Goal: Task Accomplishment & Management: Manage account settings

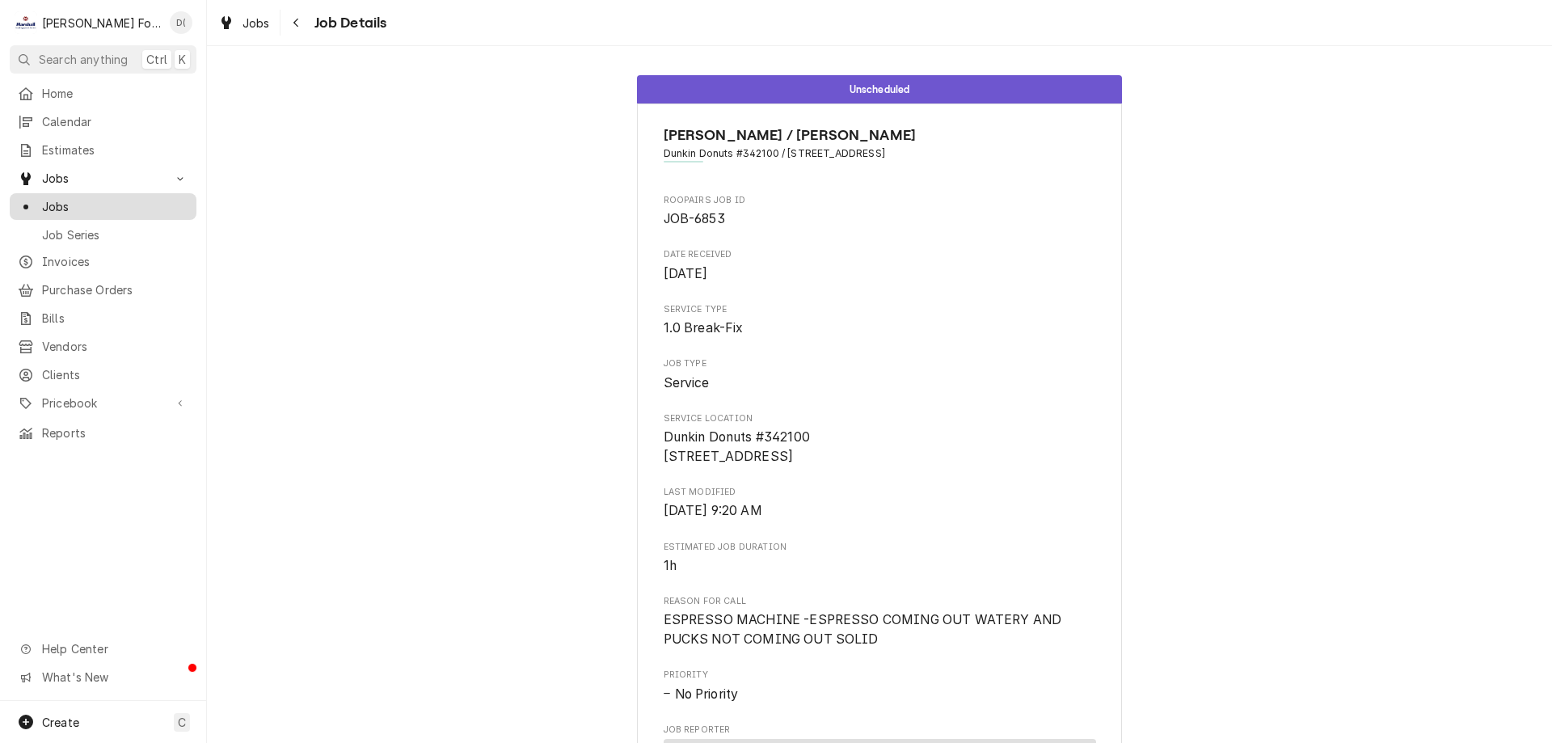
scroll to position [804, 0]
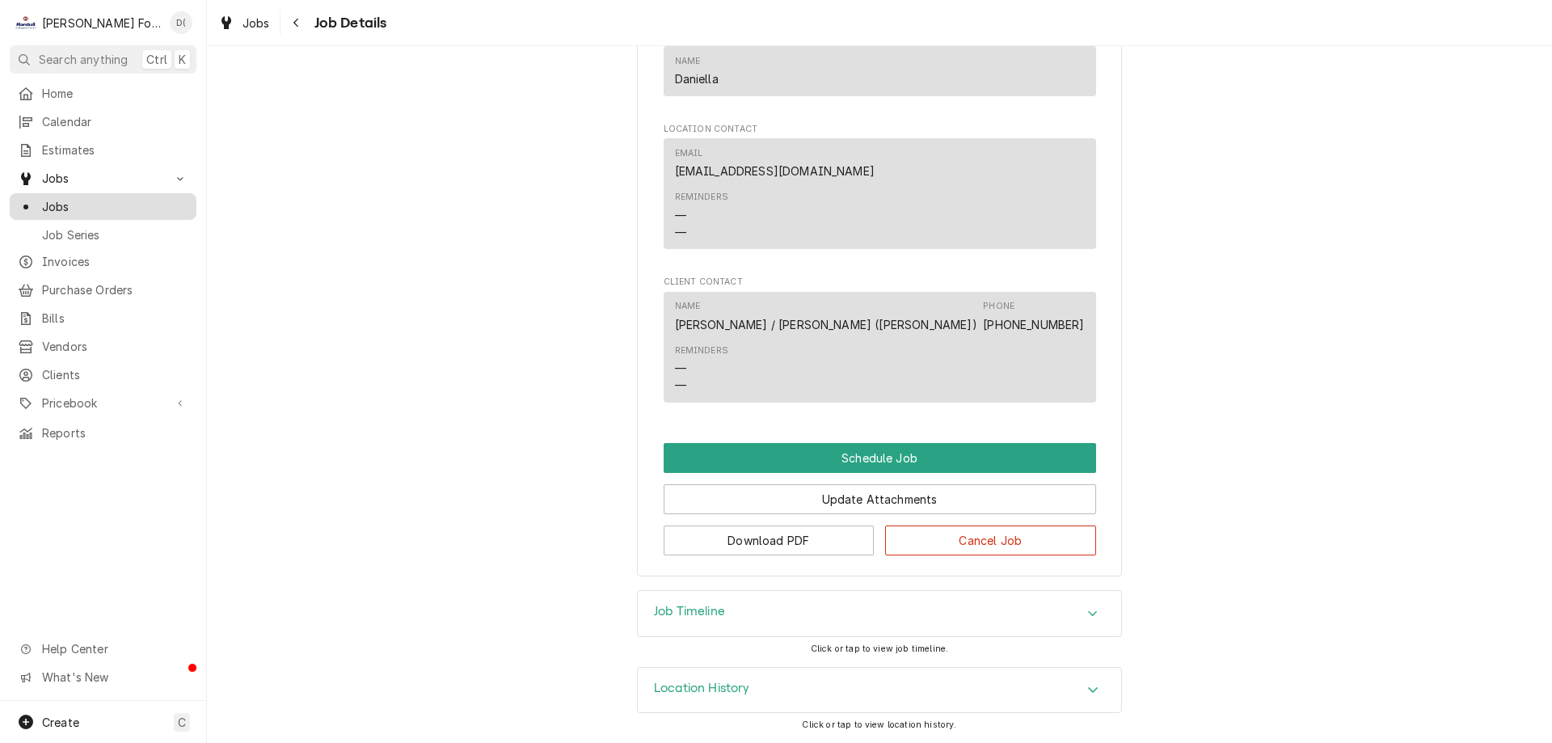
click at [94, 205] on span "Jobs" at bounding box center [115, 206] width 146 height 17
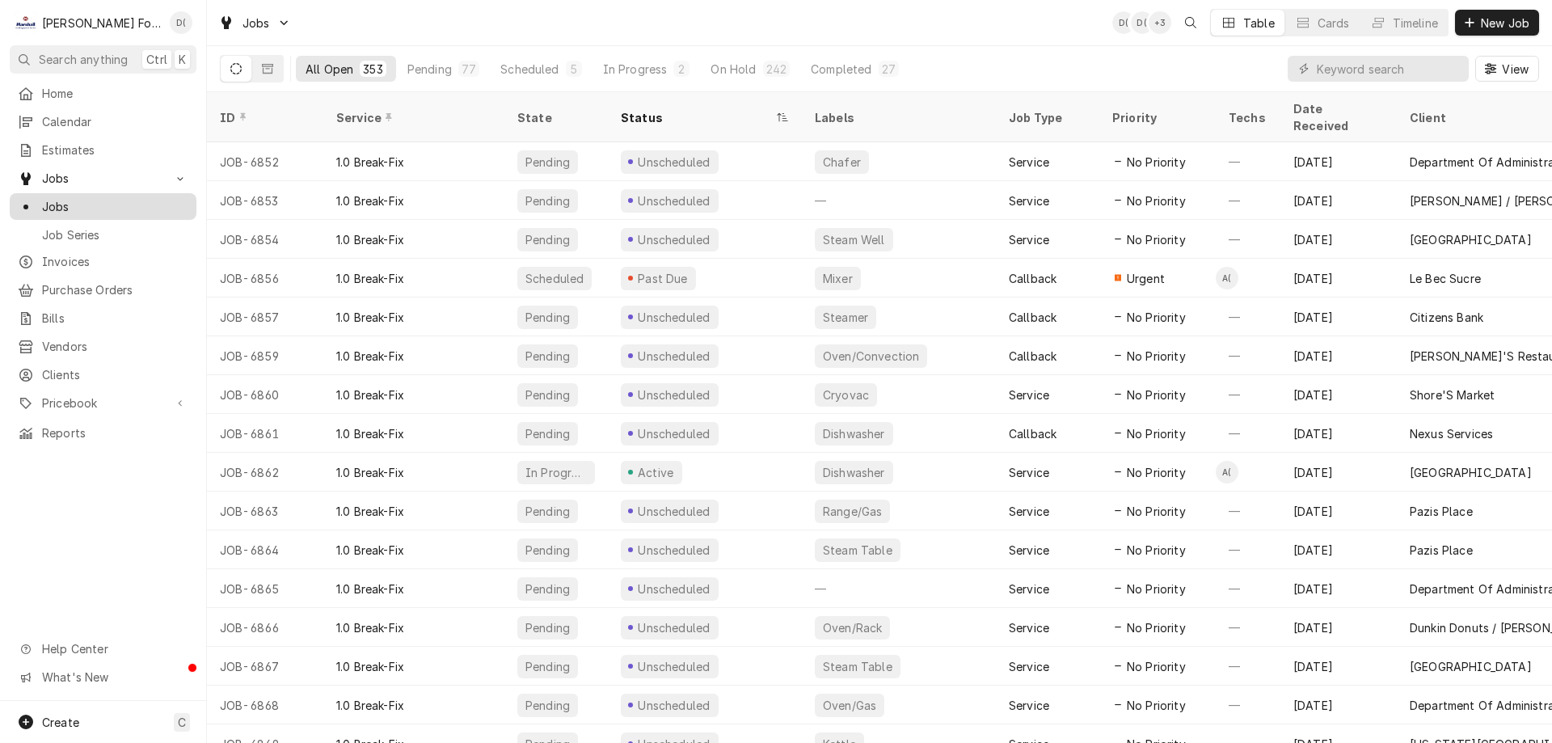
click at [131, 198] on span "Jobs" at bounding box center [115, 206] width 146 height 17
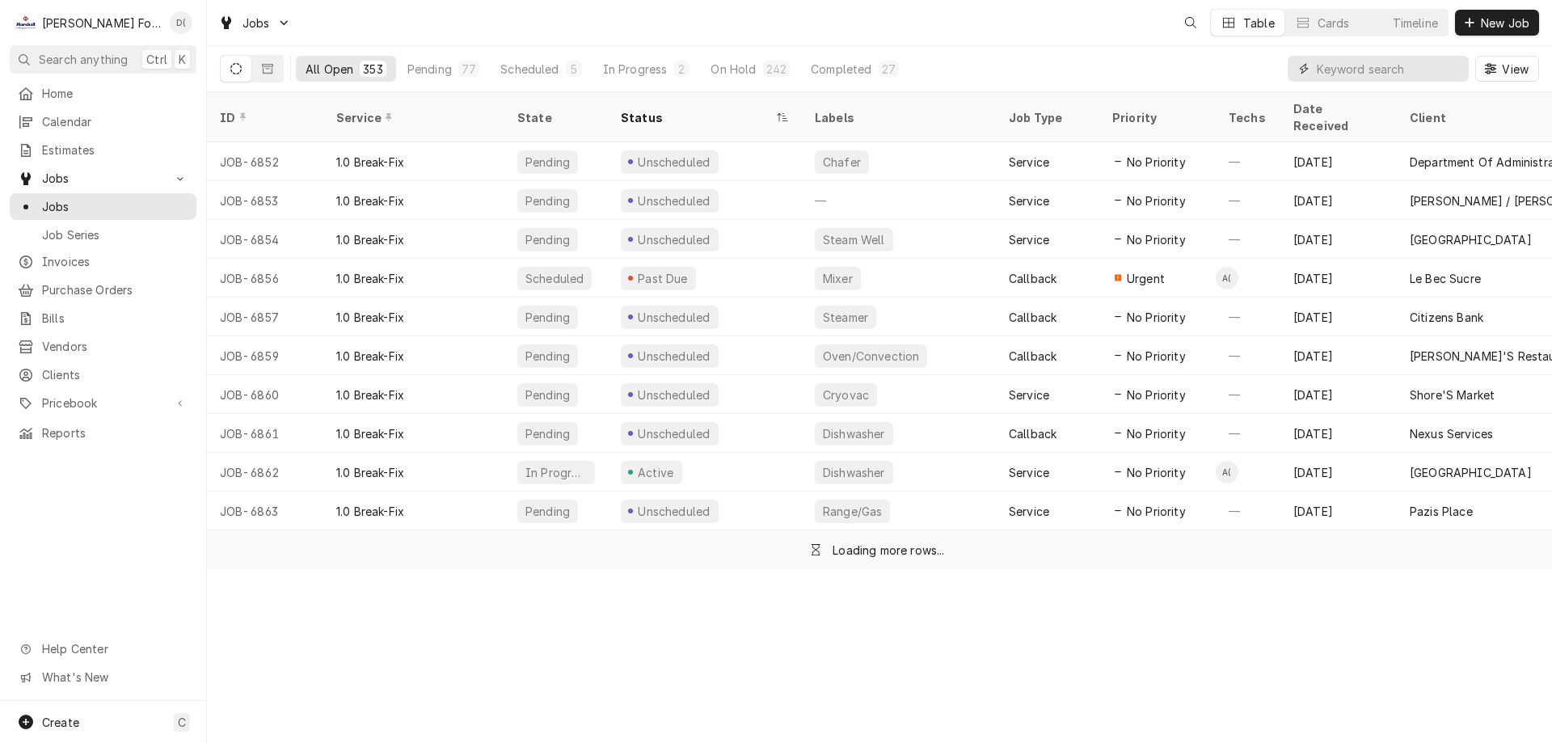
click at [1375, 76] on input "Dynamic Content Wrapper" at bounding box center [1389, 69] width 144 height 26
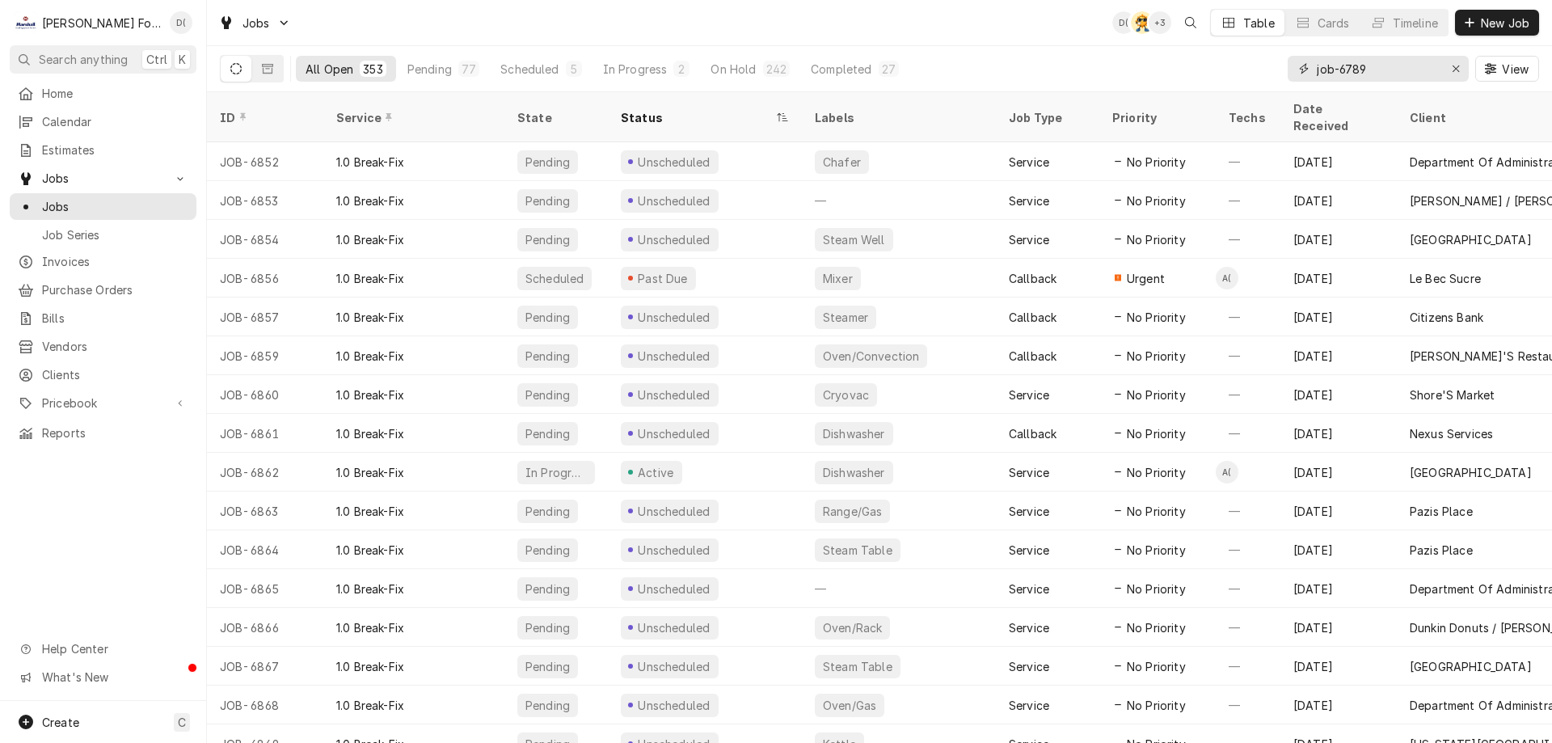
type input "job-6789"
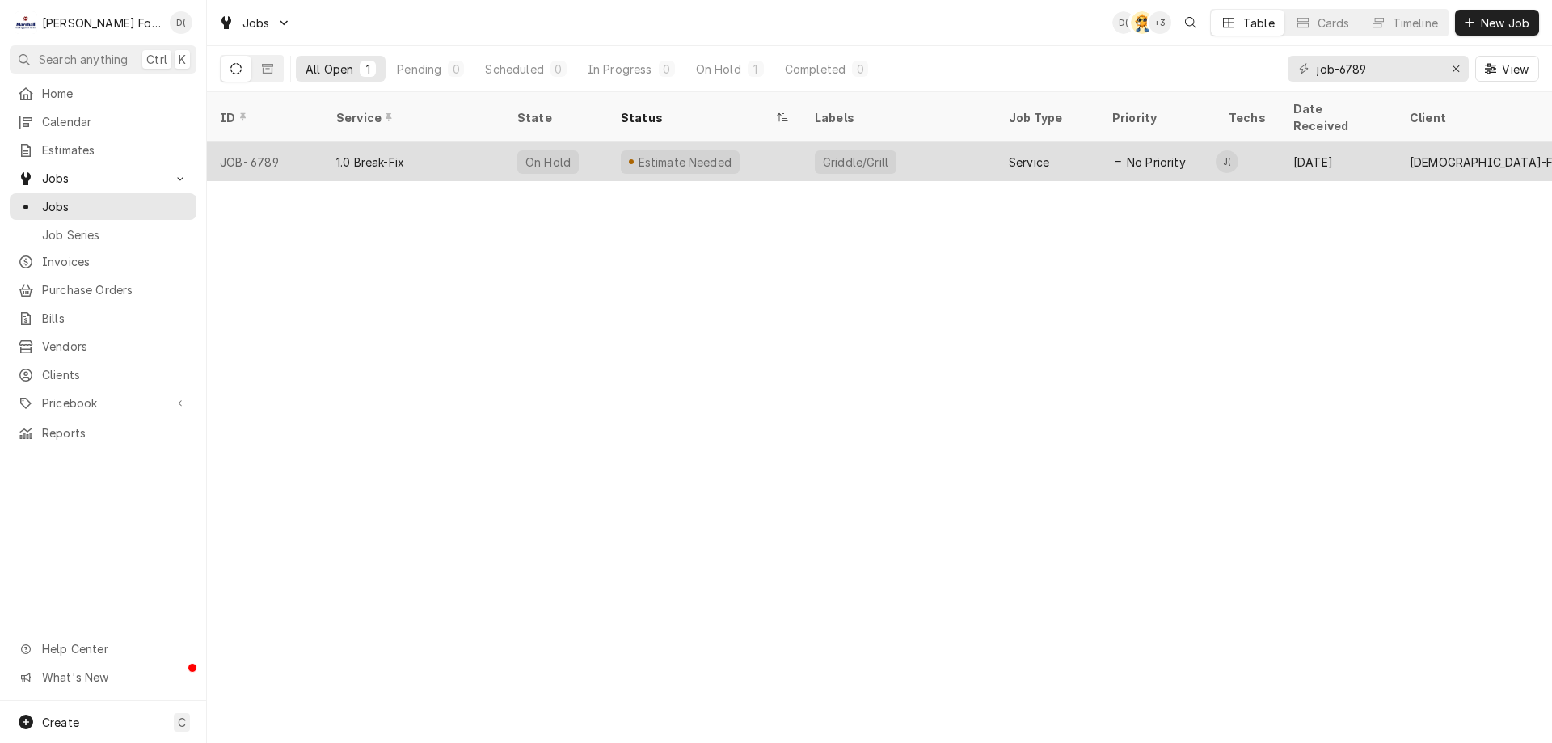
click at [777, 142] on div "Estimate Needed" at bounding box center [705, 161] width 194 height 39
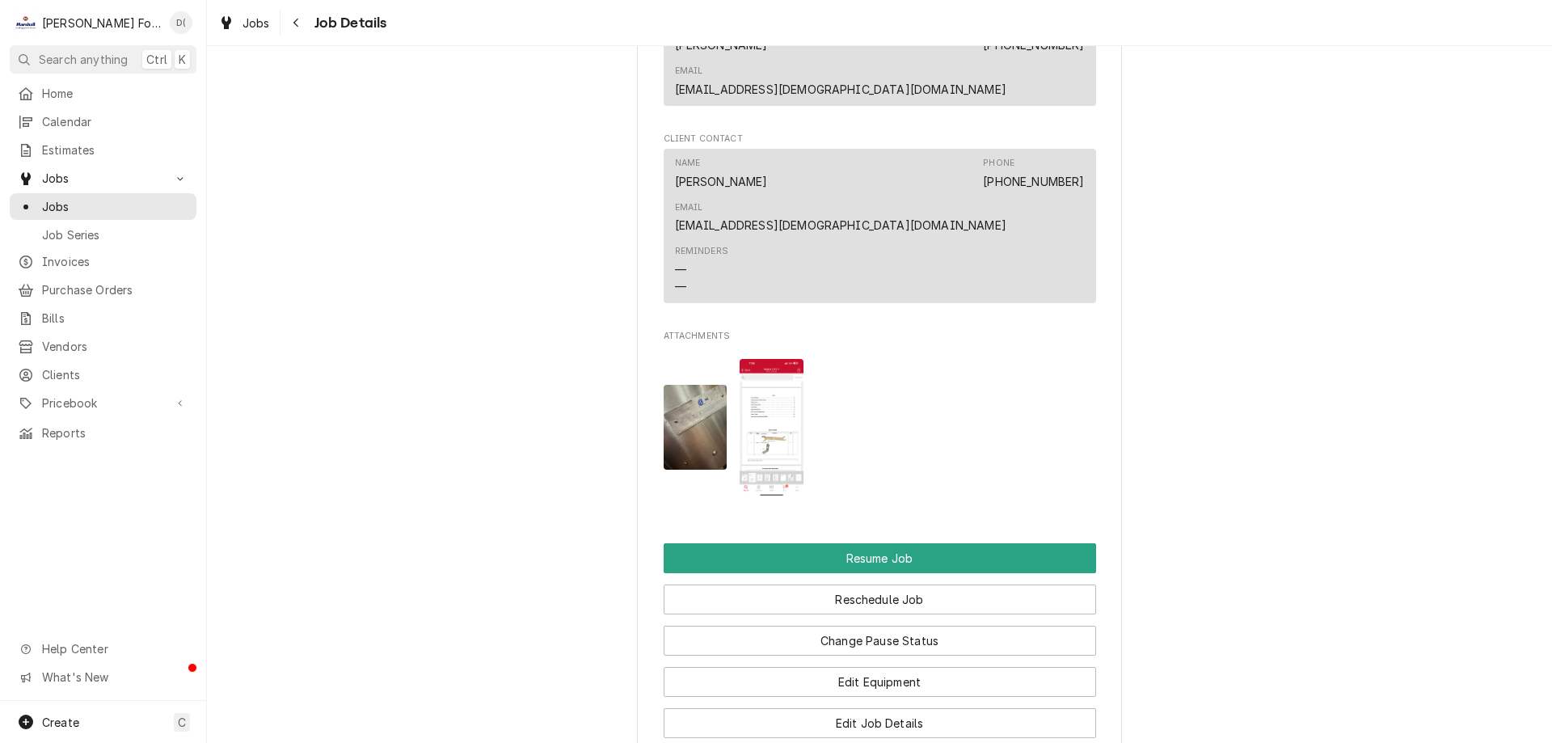
scroll to position [1860, 0]
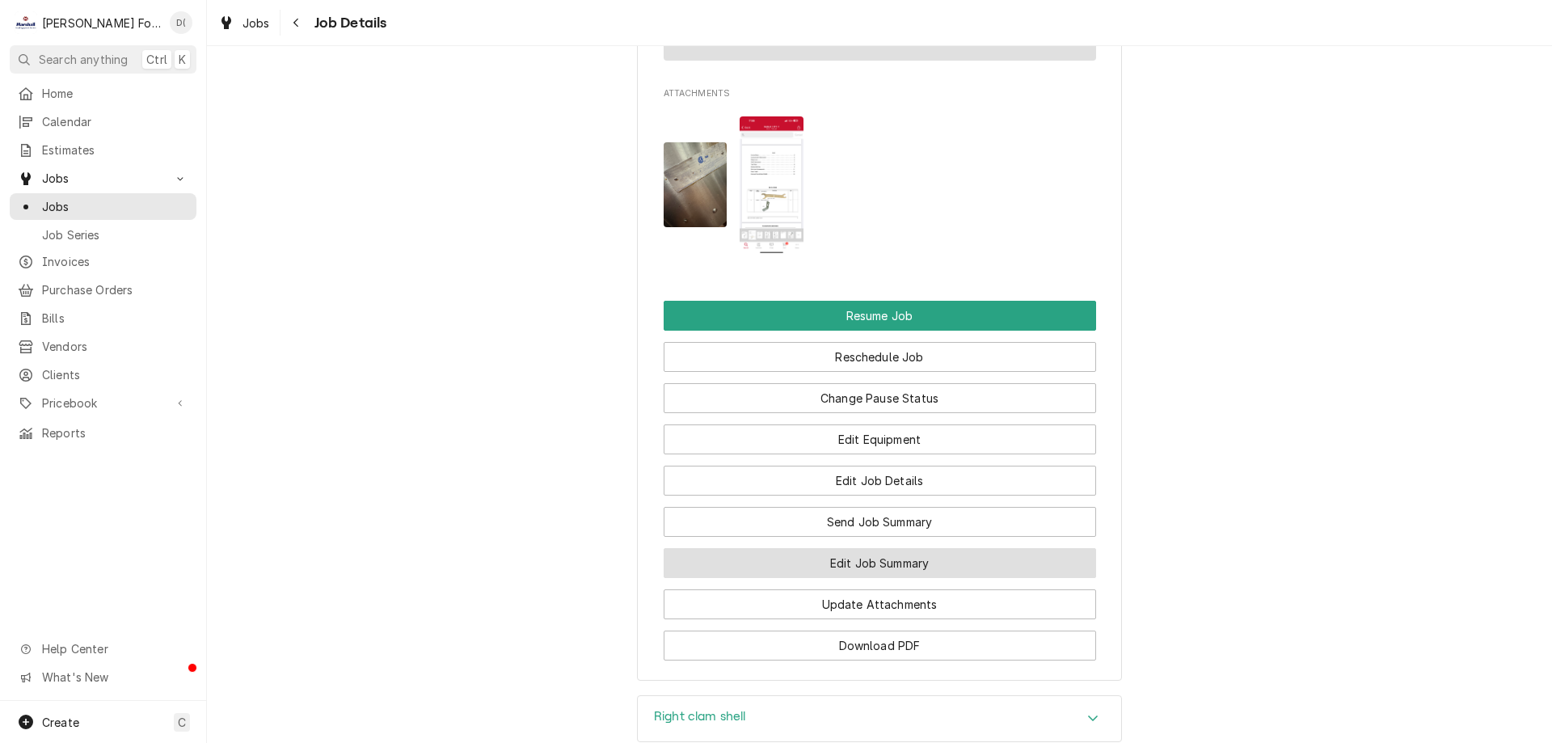
click at [879, 548] on button "Edit Job Summary" at bounding box center [880, 563] width 433 height 30
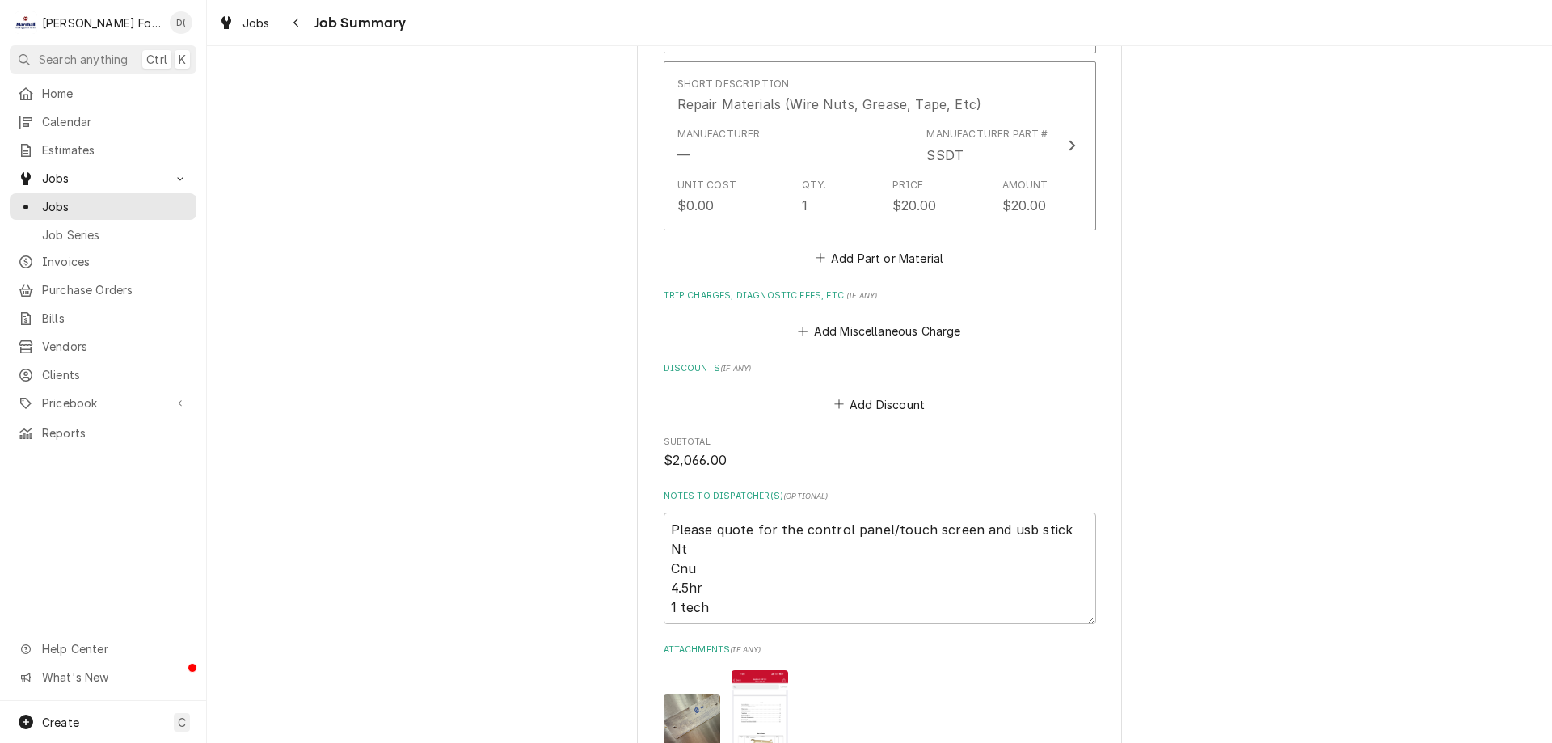
scroll to position [1698, 0]
